Goal: Transaction & Acquisition: Purchase product/service

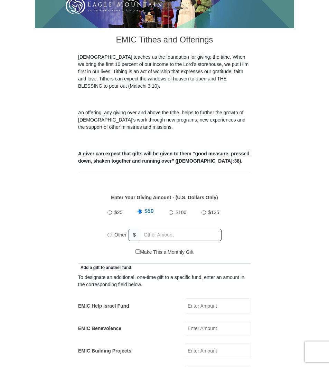
scroll to position [155, 0]
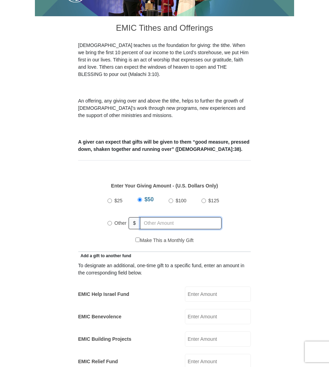
radio input "true"
drag, startPoint x: 148, startPoint y: 210, endPoint x: 170, endPoint y: 214, distance: 23.2
click at [148, 217] on input "text" at bounding box center [181, 223] width 79 height 12
type input "12"
click at [227, 237] on div "Make This a Monthly Gift" at bounding box center [165, 244] width 166 height 15
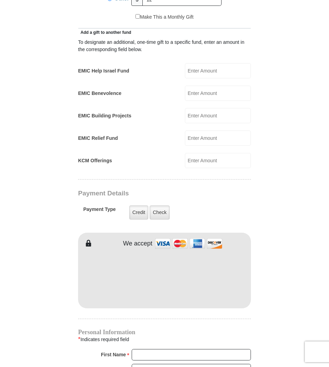
scroll to position [380, 0]
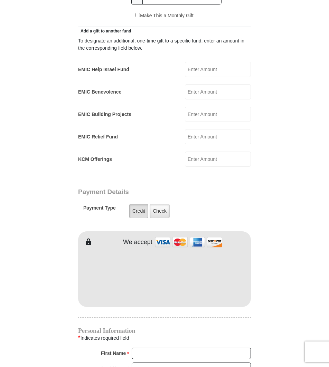
click at [138, 204] on label "Credit" at bounding box center [138, 211] width 19 height 14
click at [0, 0] on input "Credit" at bounding box center [0, 0] width 0 height 0
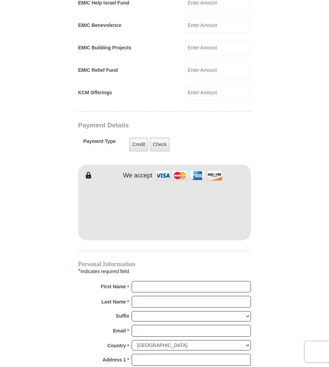
scroll to position [449, 0]
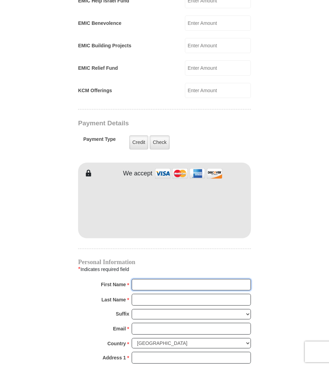
drag, startPoint x: 137, startPoint y: 277, endPoint x: 150, endPoint y: 279, distance: 13.0
click at [137, 279] on input "First Name *" at bounding box center [191, 285] width 119 height 12
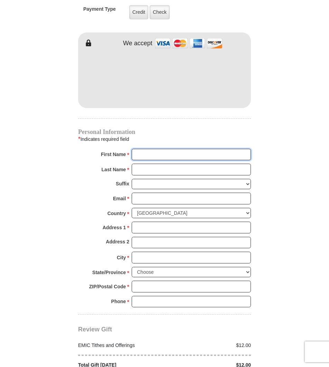
scroll to position [577, 0]
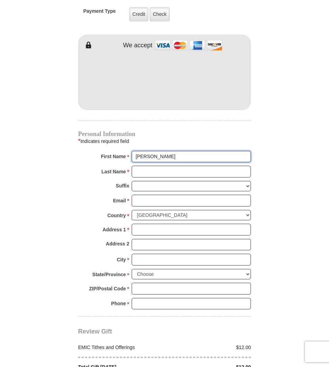
type input "[PERSON_NAME]"
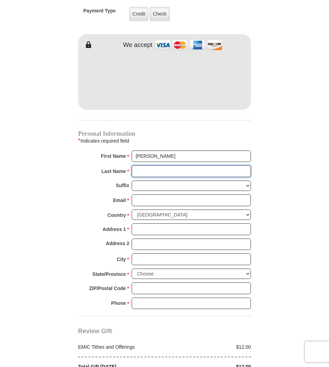
click at [142, 166] on input "Last Name *" at bounding box center [191, 172] width 119 height 12
type input "[PERSON_NAME]"
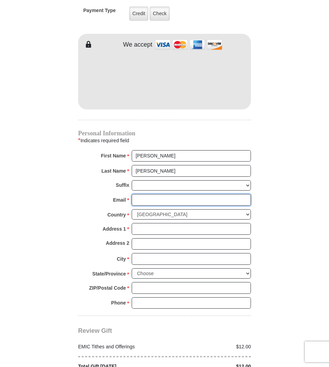
click at [139, 194] on input "Email *" at bounding box center [191, 200] width 119 height 12
type input "[EMAIL_ADDRESS][DOMAIN_NAME]"
click at [195, 209] on select "[GEOGRAPHIC_DATA] [GEOGRAPHIC_DATA] [GEOGRAPHIC_DATA] [GEOGRAPHIC_DATA] [GEOGRA…" at bounding box center [191, 214] width 119 height 11
click at [132, 209] on select "[GEOGRAPHIC_DATA] [GEOGRAPHIC_DATA] [GEOGRAPHIC_DATA] [GEOGRAPHIC_DATA] [GEOGRA…" at bounding box center [191, 214] width 119 height 11
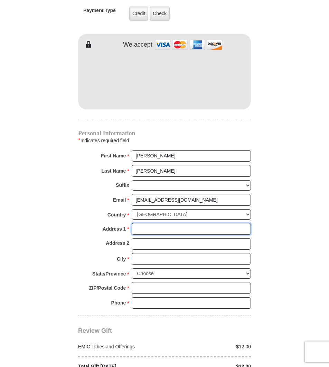
click at [142, 223] on input "Address 1 *" at bounding box center [191, 229] width 119 height 12
type input "[STREET_ADDRESS]"
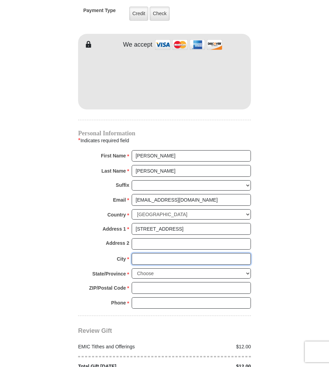
drag, startPoint x: 139, startPoint y: 248, endPoint x: 147, endPoint y: 251, distance: 8.7
click at [139, 253] on input "City *" at bounding box center [191, 259] width 119 height 12
type input "Calabasas"
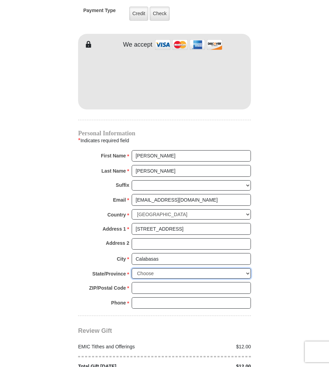
click at [245, 269] on select "Choose [US_STATE] [US_STATE] [US_STATE] [US_STATE] [US_STATE] Armed Forces Amer…" at bounding box center [191, 274] width 119 height 11
select select "CA"
click at [132, 269] on select "Choose [US_STATE] [US_STATE] [US_STATE] [US_STATE] [US_STATE] Armed Forces Amer…" at bounding box center [191, 274] width 119 height 11
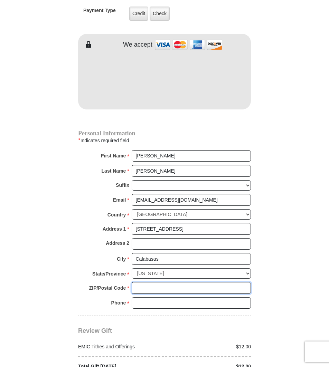
click at [140, 282] on input "ZIP/Postal Code *" at bounding box center [191, 288] width 119 height 12
type input "91372"
click at [140, 298] on input "Phone * *" at bounding box center [191, 304] width 119 height 12
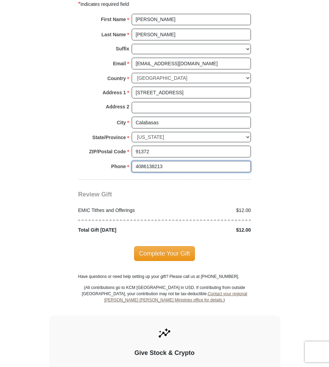
scroll to position [718, 0]
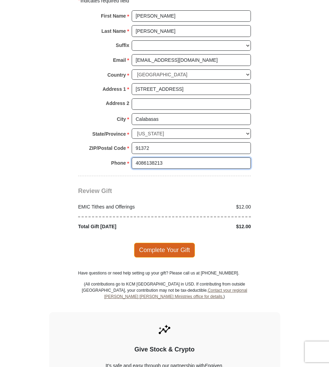
type input "4086138213"
click at [158, 243] on span "Complete Your Gift" at bounding box center [164, 250] width 61 height 15
